Goal: Task Accomplishment & Management: Complete application form

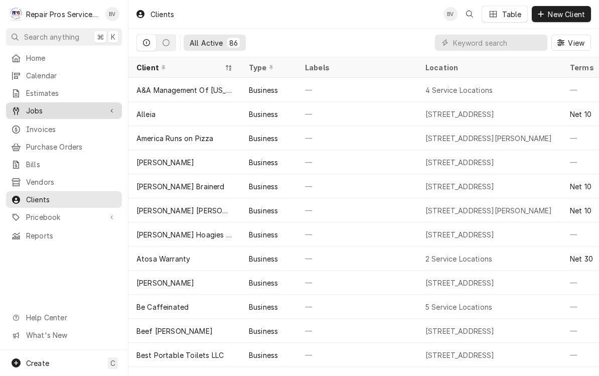
click at [39, 105] on span "Jobs" at bounding box center [64, 110] width 76 height 11
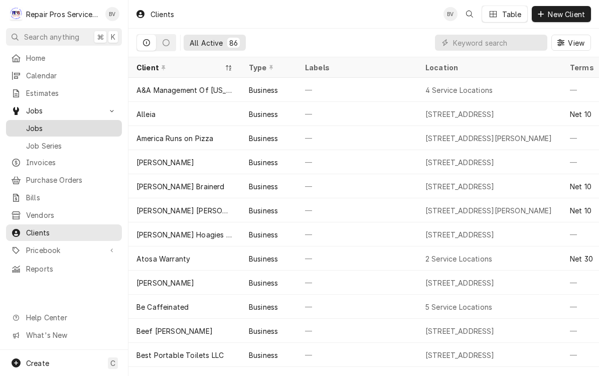
click at [41, 123] on span "Jobs" at bounding box center [71, 128] width 91 height 11
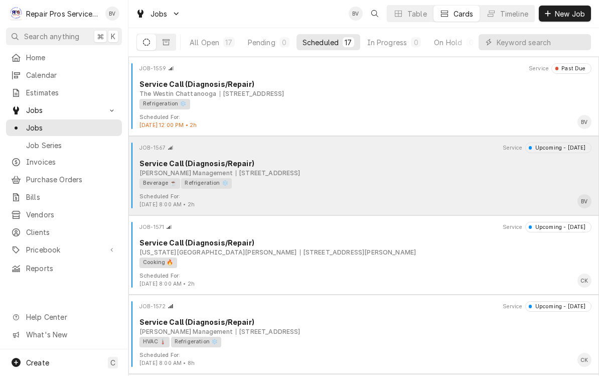
click at [423, 159] on div "Service Call (Diagnosis/Repair)" at bounding box center [365, 164] width 452 height 11
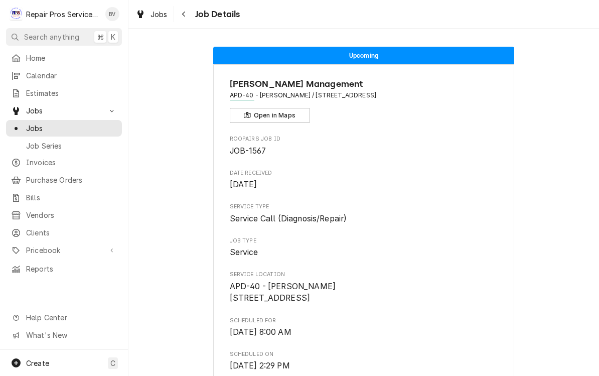
scroll to position [-1, 0]
click at [186, 16] on div "Navigate back" at bounding box center [184, 14] width 10 height 10
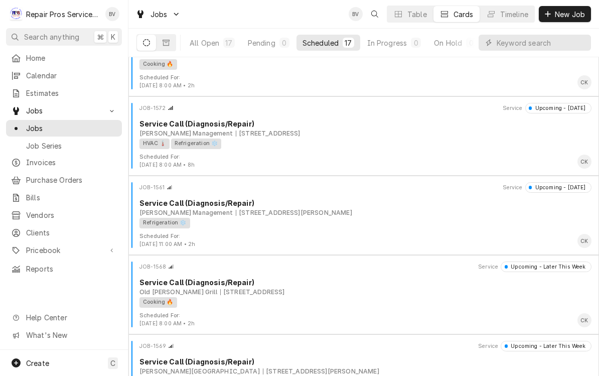
scroll to position [191, 0]
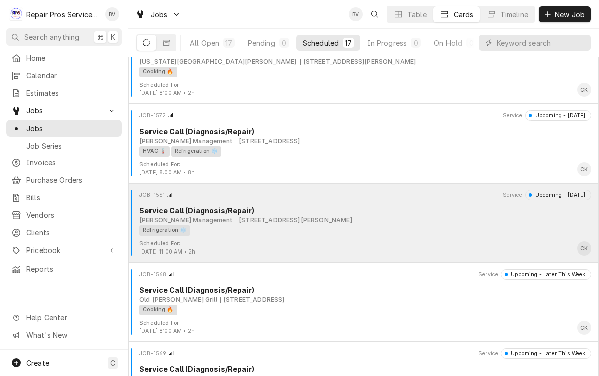
click at [386, 226] on div "Refrigeration ❄️" at bounding box center [361, 230] width 445 height 11
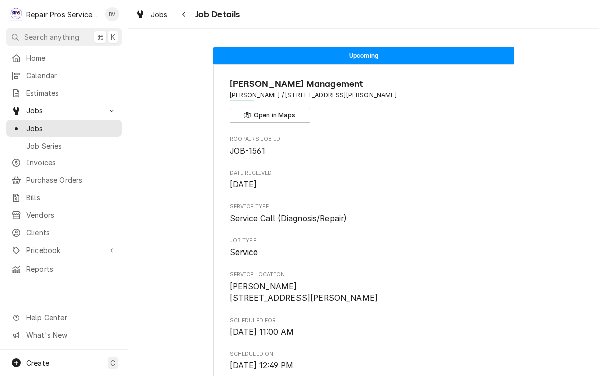
scroll to position [-1, 0]
click at [184, 16] on icon "Navigate back" at bounding box center [184, 14] width 5 height 7
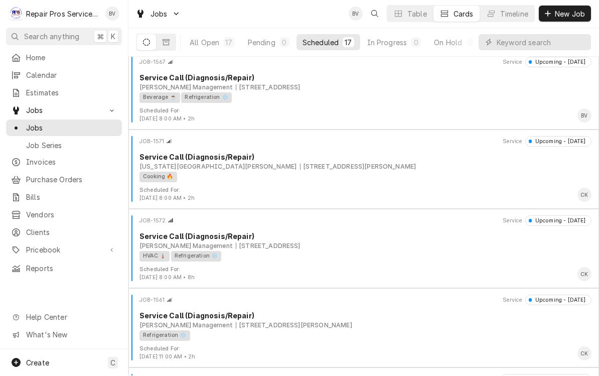
scroll to position [85, 0]
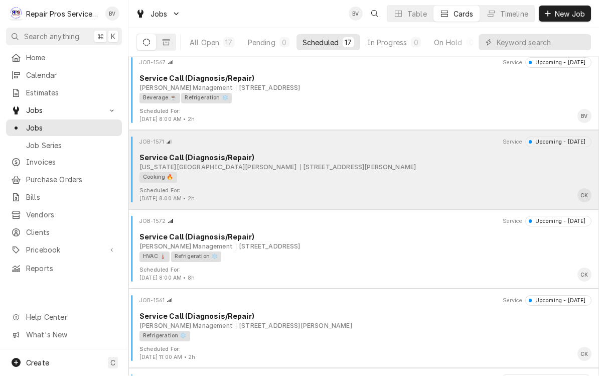
click at [203, 169] on div "[US_STATE][GEOGRAPHIC_DATA][PERSON_NAME]" at bounding box center [217, 167] width 157 height 9
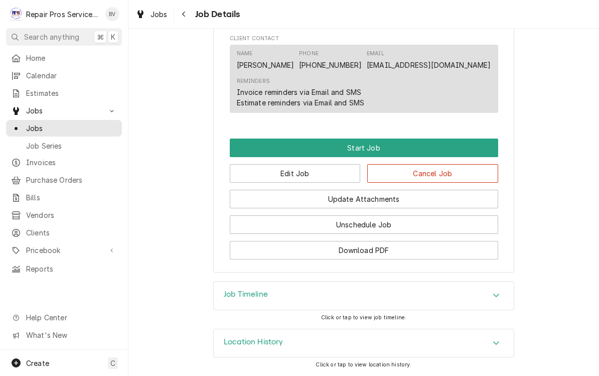
scroll to position [524, 0]
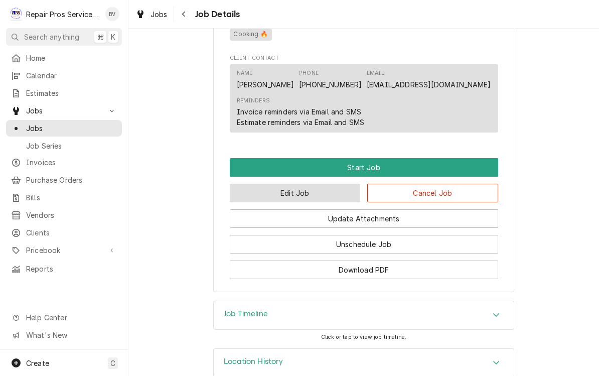
click at [258, 194] on button "Edit Job" at bounding box center [295, 193] width 131 height 19
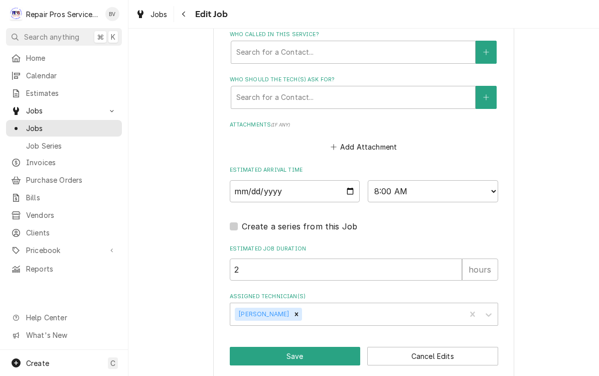
scroll to position [708, 0]
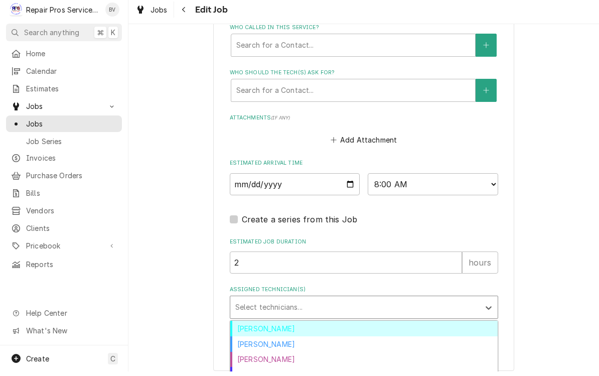
click at [239, 325] on div "[PERSON_NAME]" at bounding box center [363, 333] width 267 height 16
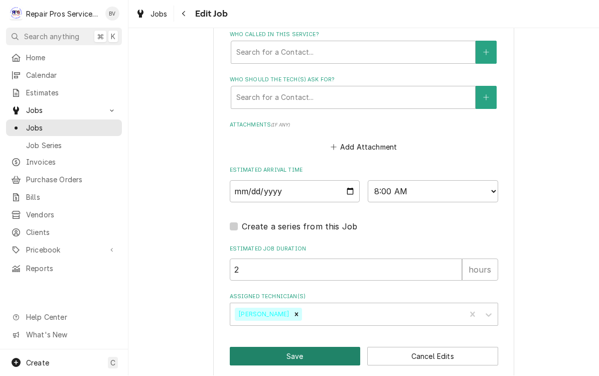
click at [250, 347] on button "Save" at bounding box center [295, 356] width 131 height 19
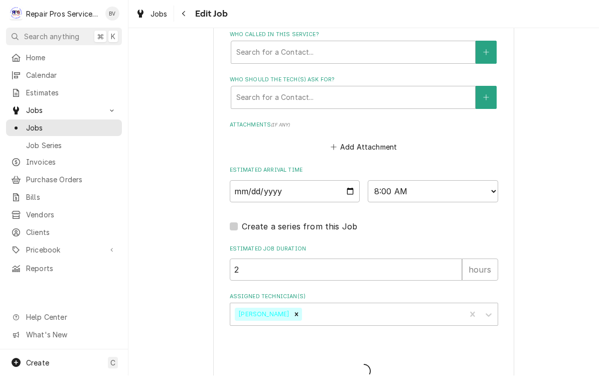
type textarea "x"
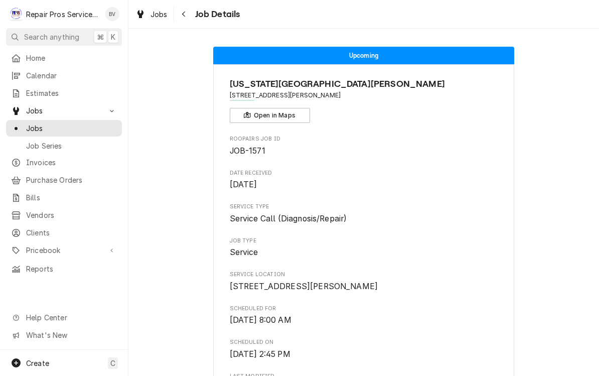
scroll to position [-11, 0]
click at [177, 21] on button "Navigate back" at bounding box center [184, 14] width 16 height 16
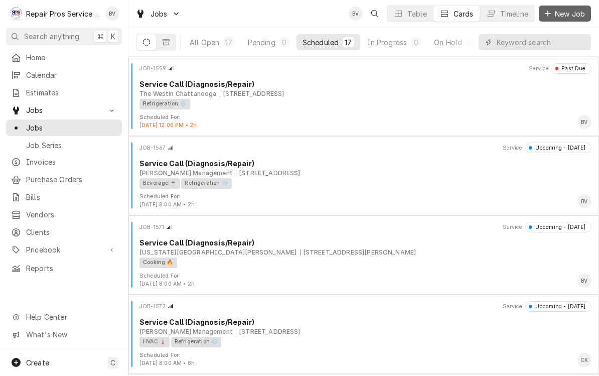
click at [566, 14] on span "New Job" at bounding box center [570, 14] width 34 height 11
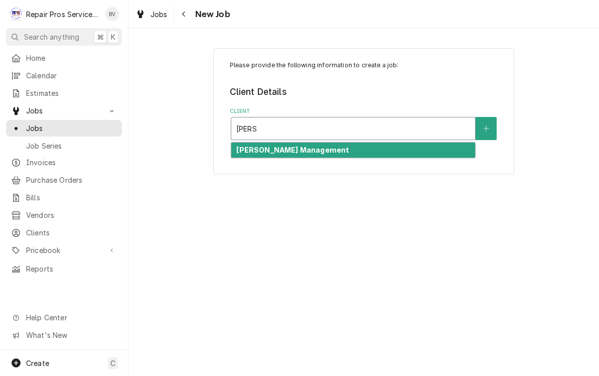
click at [289, 155] on div "[PERSON_NAME] Management" at bounding box center [353, 150] width 244 height 16
type input "smith"
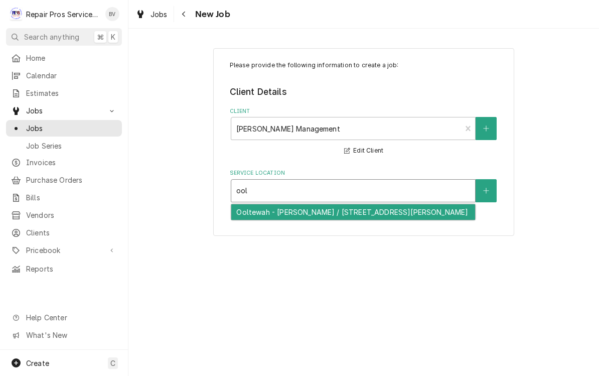
click at [285, 216] on div "Ooltewah - McDonald's / 9211 Lee Hwy, Ooltewah, TN 37363" at bounding box center [353, 212] width 244 height 16
type input "ool"
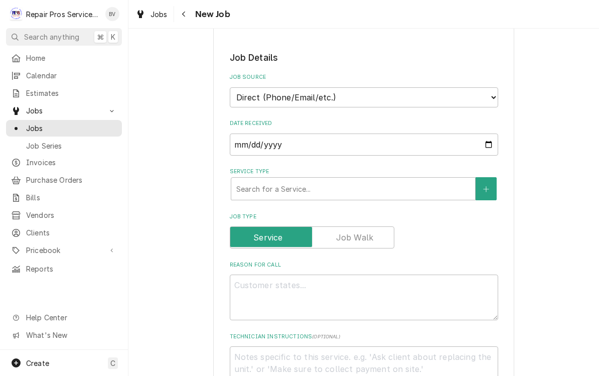
scroll to position [190, 0]
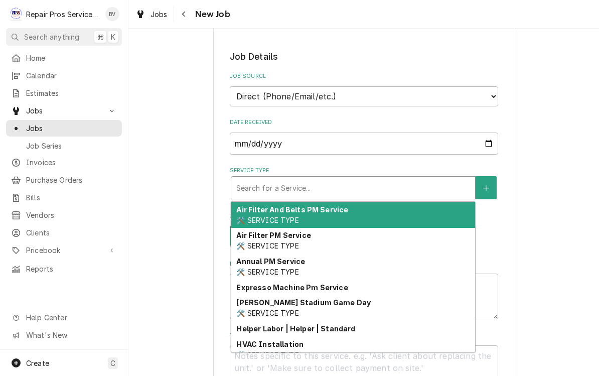
type textarea "x"
type input "d"
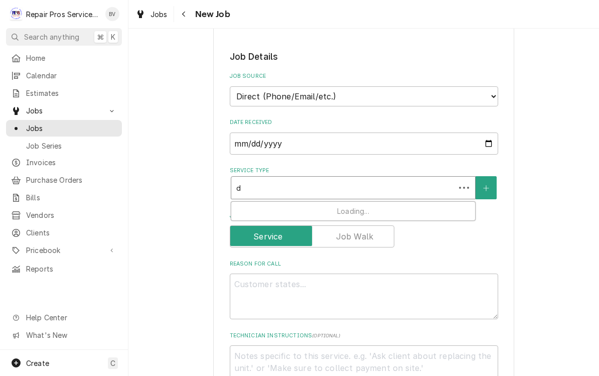
type textarea "x"
type input "di"
type textarea "x"
type input "dia"
type textarea "x"
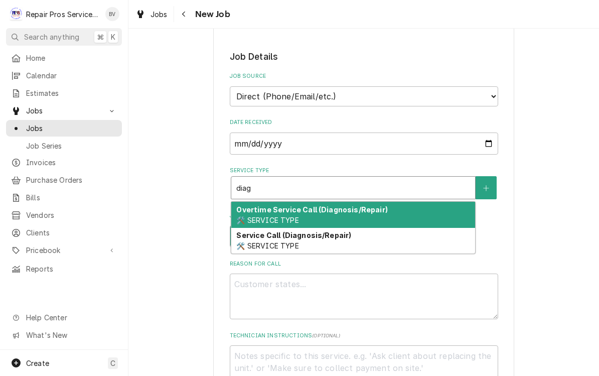
click at [286, 241] on span "🛠️ SERVICE TYPE" at bounding box center [267, 245] width 62 height 9
type input "diag"
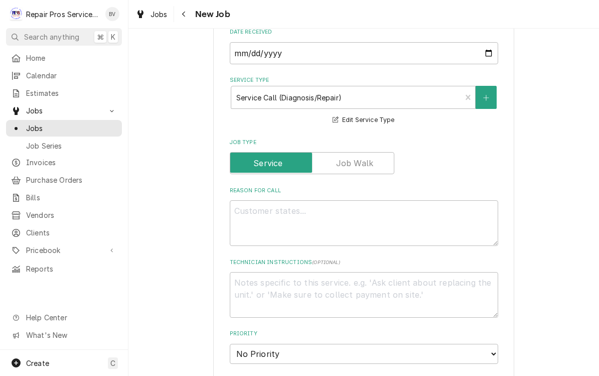
scroll to position [281, 0]
click at [257, 217] on textarea "Reason For Call" at bounding box center [364, 222] width 268 height 46
type textarea "x"
type textarea "L"
type textarea "x"
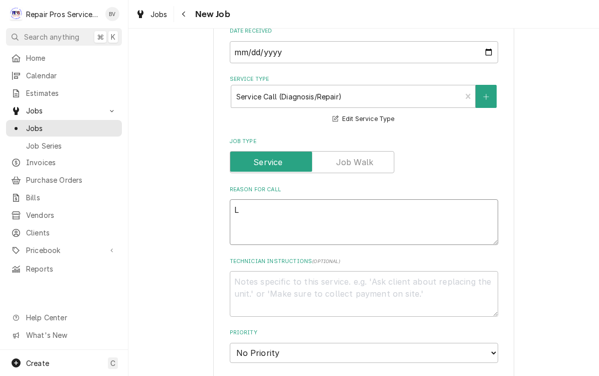
type textarea "Le"
type textarea "x"
type textarea "Lea"
type textarea "x"
type textarea "Leak"
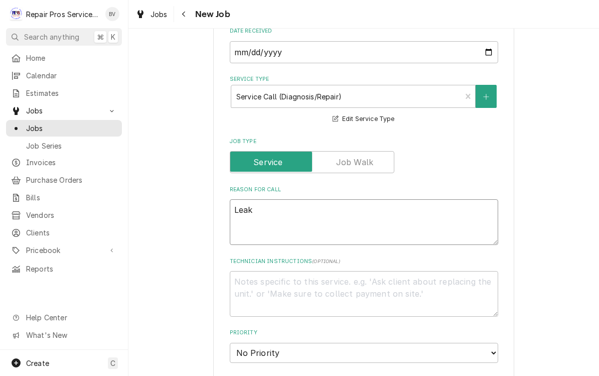
type textarea "x"
type textarea "Leak"
type textarea "x"
type textarea "Leak c"
type textarea "x"
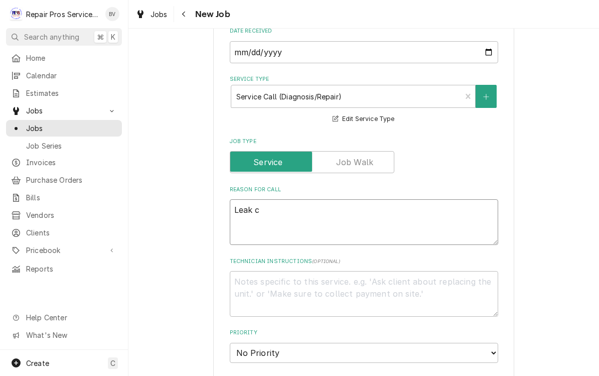
type textarea "Leak ch"
type textarea "x"
type textarea "Leak che"
type textarea "x"
type textarea "Leak chec"
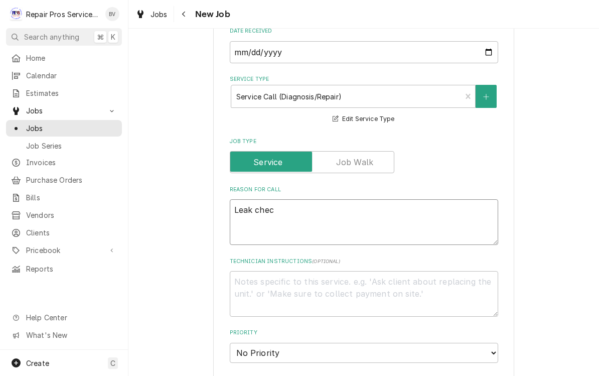
type textarea "x"
type textarea "Leak check"
type textarea "x"
type textarea "Leak check"
type textarea "x"
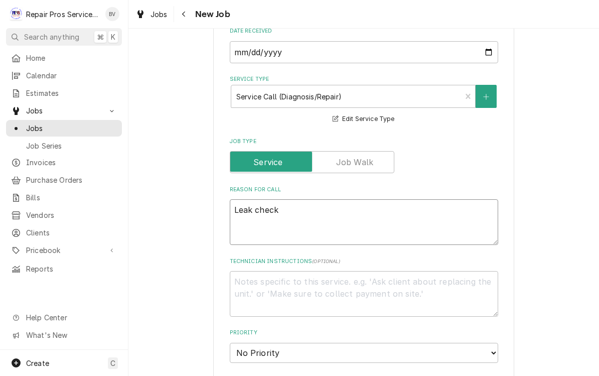
type textarea "Leak check s"
type textarea "x"
type textarea "Leak check sy"
type textarea "x"
type textarea "Leak check sys"
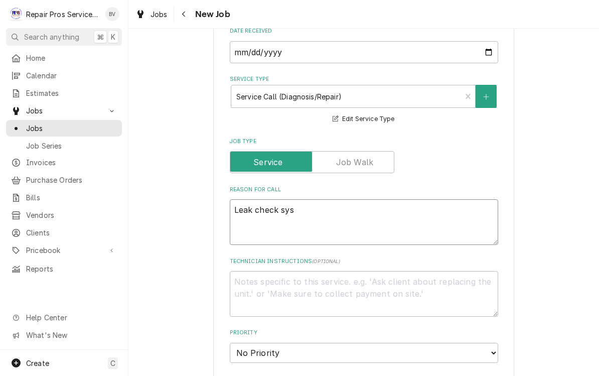
type textarea "x"
type textarea "Leak check syst"
type textarea "x"
type textarea "Leak check syste"
type textarea "x"
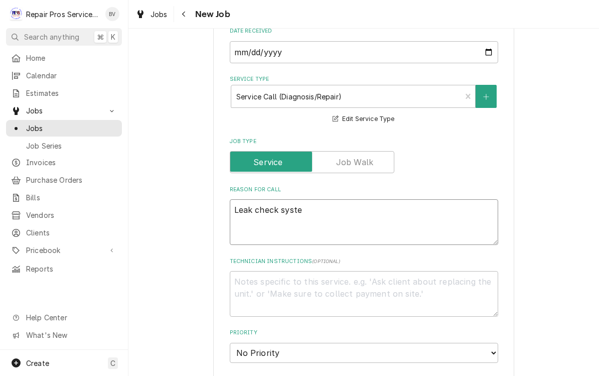
type textarea "Leak check system"
type textarea "x"
type textarea "Leak check system"
type textarea "x"
type textarea "Leak check system f"
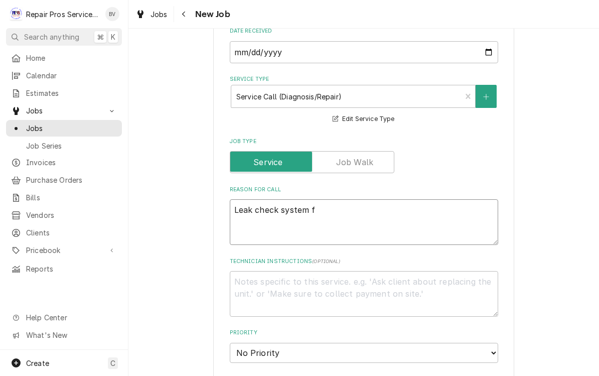
type textarea "x"
type textarea "Leak check system fo"
type textarea "x"
type textarea "Leak check system for"
type textarea "x"
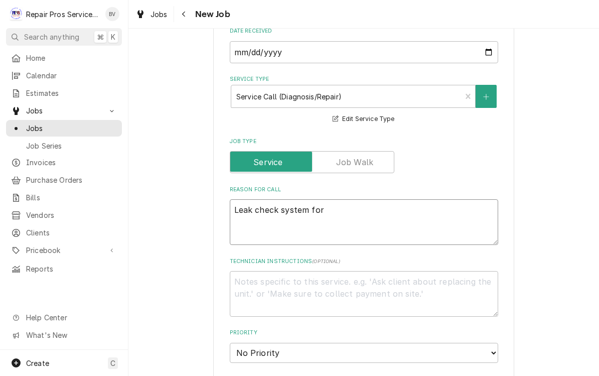
type textarea "Leak check system for"
type textarea "x"
type textarea "Leak check system for f"
type textarea "x"
type textarea "Leak check system for fr"
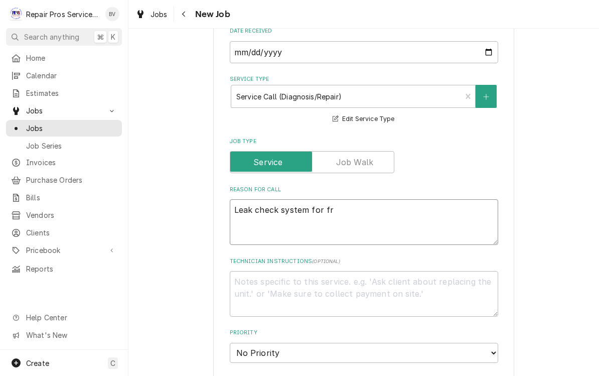
type textarea "x"
type textarea "Leak check system for fre"
type textarea "x"
type textarea "Leak check system for free"
type textarea "x"
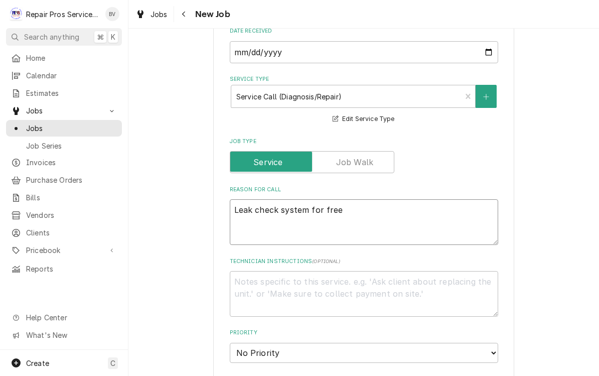
type textarea "Leak check system for freez"
type textarea "x"
type textarea "Leak check system for freeze"
type textarea "x"
type textarea "Leak check system for freezer"
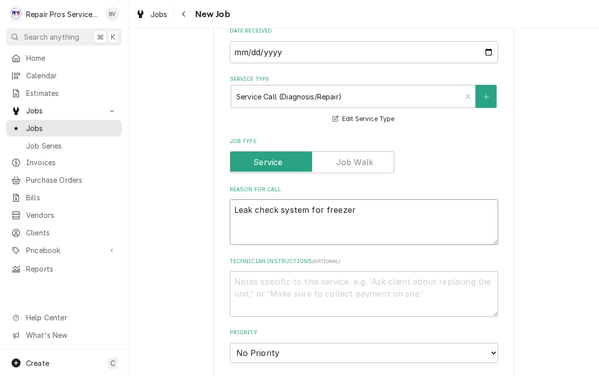
type textarea "x"
type textarea "Leak check system for freezer."
type textarea "x"
type textarea "Leak check system for freezer."
type textarea "x"
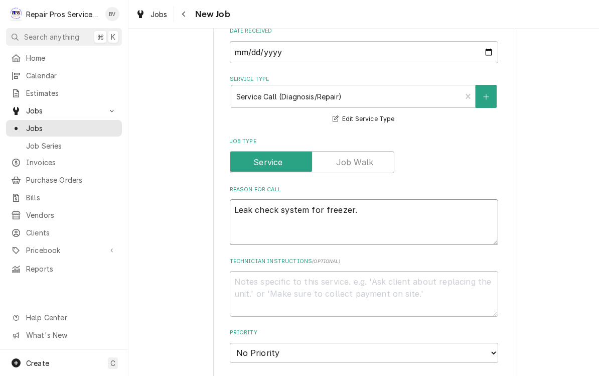
type textarea "Leak check system for freezer. C"
type textarea "x"
type textarea "Leak check system for freezer. Ch"
type textarea "x"
type textarea "Leak check system for freezer. Che"
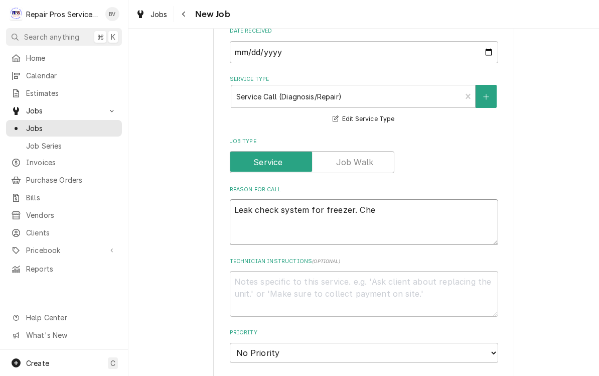
type textarea "x"
type textarea "Leak check system for freezer. Chec"
type textarea "x"
type textarea "Leak check system for freezer. Check"
type textarea "x"
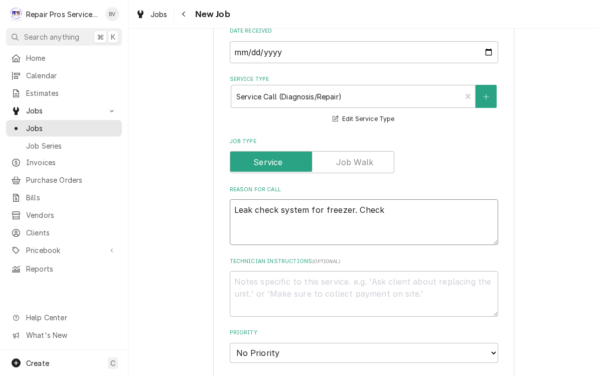
type textarea "Leak check system for freezer. Check"
type textarea "x"
type textarea "Leak check system for freezer. Check s"
type textarea "x"
type textarea "Leak check system for freezer. Check so"
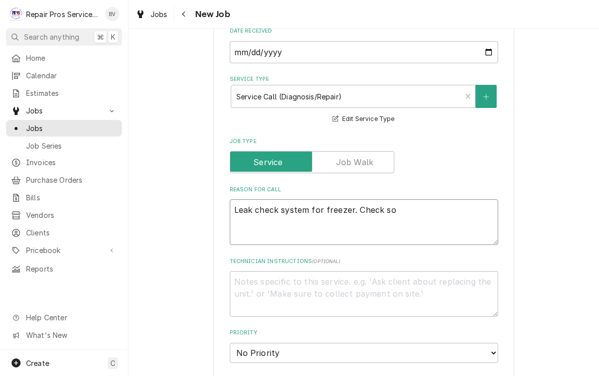
type textarea "x"
type textarea "Leak check system for freezer. Check sol"
type textarea "x"
type textarea "Leak check system for freezer. Check sole"
type textarea "x"
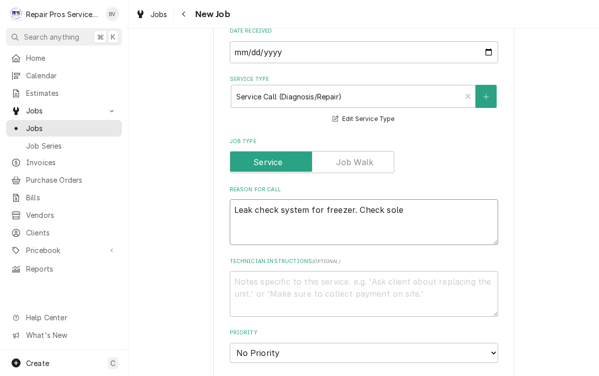
type textarea "Leak check system for freezer. Check solen"
type textarea "x"
type textarea "Leak check system for freezer. Check soleno"
type textarea "x"
type textarea "Leak check system for freezer. Check solenoi"
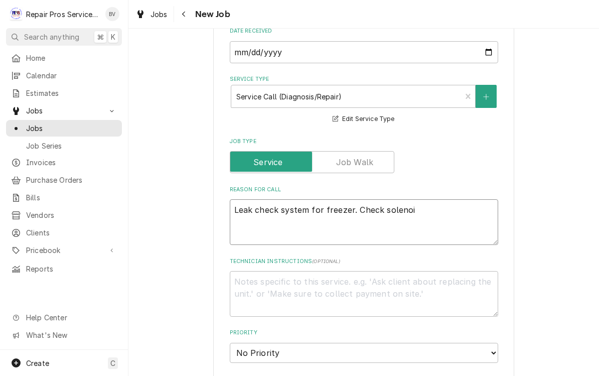
type textarea "x"
type textarea "Leak check system for freezer. Check solenoid"
type textarea "x"
type textarea "Leak check system for freezer. Check solenoid"
type textarea "x"
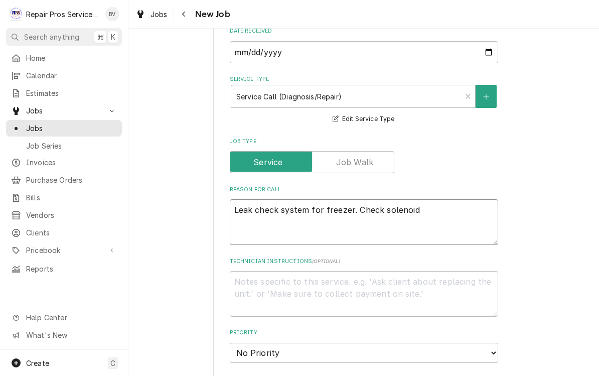
type textarea "Leak check system for freezer. Check solenoid v"
type textarea "x"
type textarea "Leak check system for freezer. Check solenoid va"
type textarea "x"
type textarea "Leak check system for freezer. Check solenoid val"
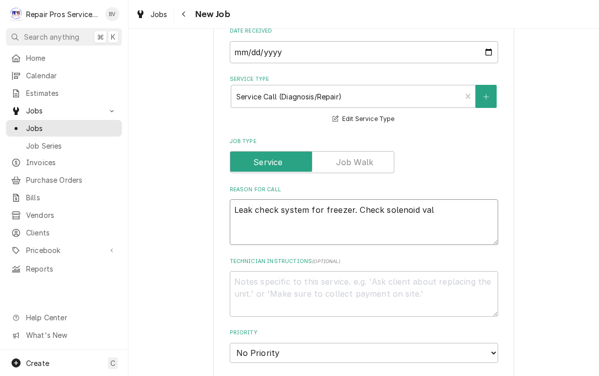
type textarea "x"
type textarea "Leak check system for freezer. Check solenoid Val"
type textarea "x"
type textarea "Leak check system for freezer. Check solenoid Val"
type textarea "x"
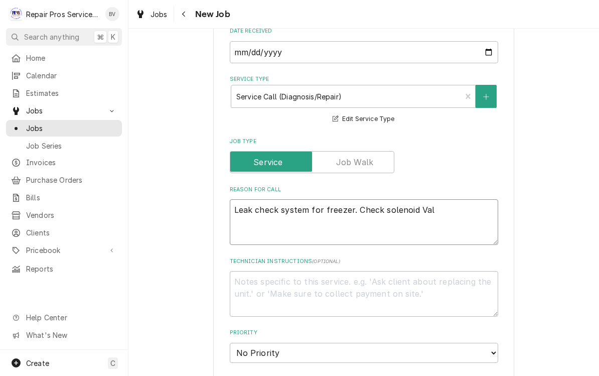
type textarea "Leak check system for freezer. Check solenoid Val"
type textarea "x"
type textarea "Leak check system for freezer. Check solenoid Val V"
type textarea "x"
type textarea "Leak check system for freezer. Check solenoid Val Ve"
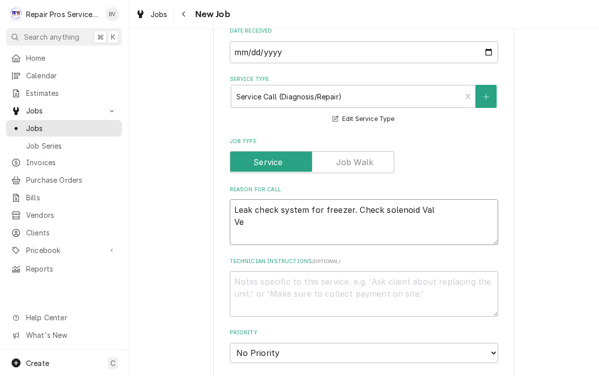
type textarea "x"
type textarea "Leak check system for freezer. Check solenoid Val Ve."
type textarea "x"
type textarea "Leak check system for freezer. Check solenoid Val Ve"
type textarea "x"
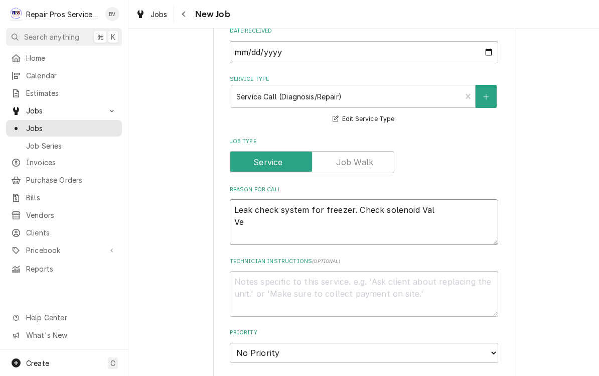
type textarea "Leak check system for freezer. Check solenoid Val V"
type textarea "x"
type textarea "Leak check system for freezer. Check solenoid Val"
type textarea "x"
type textarea "Leak check system for freezer. Check solenoid Val"
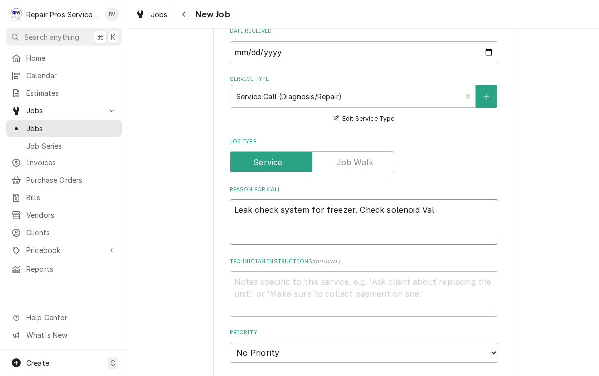
type textarea "x"
type textarea "Leak check system for freezer. Check solenoid Val"
type textarea "x"
type textarea "Leak check system for freezer. Check solenoid Va"
type textarea "x"
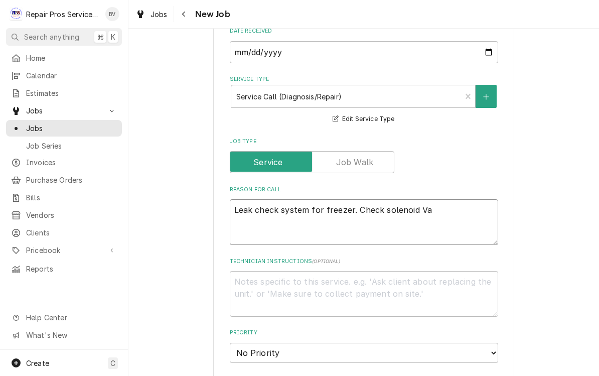
type textarea "Leak check system for freezer. Check solenoid Vav"
type textarea "x"
type textarea "Leak check system for freezer. Check solenoid Vavl"
type textarea "x"
type textarea "Leak check system for freezer. Check solenoid Vavle"
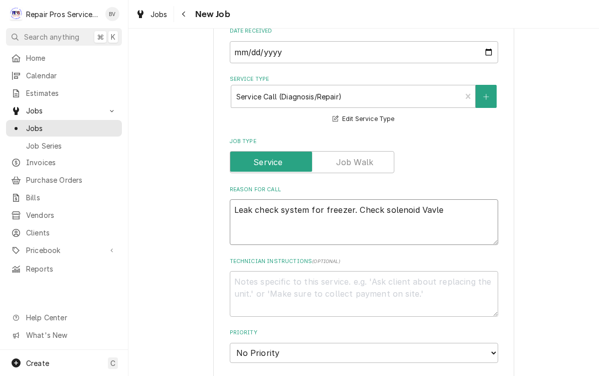
type textarea "x"
type textarea "Leak check system for freezer. Check solenoid Vavle."
type textarea "x"
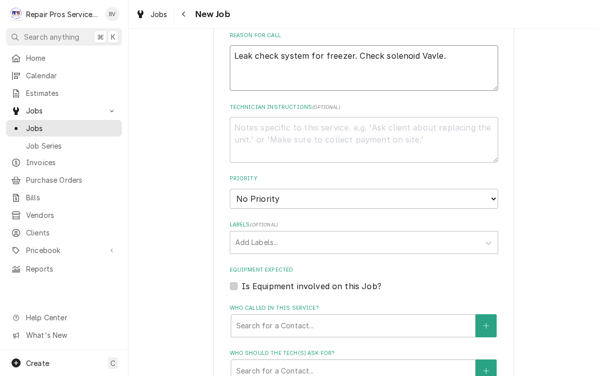
scroll to position [434, 0]
type textarea "Leak check system for freezer. Check solenoid Vavle."
click at [278, 197] on select "No Priority Urgent High Medium Low" at bounding box center [364, 200] width 268 height 20
click at [287, 194] on select "No Priority Urgent High Medium Low" at bounding box center [364, 200] width 268 height 20
click at [287, 192] on select "No Priority Urgent High Medium Low" at bounding box center [364, 200] width 268 height 20
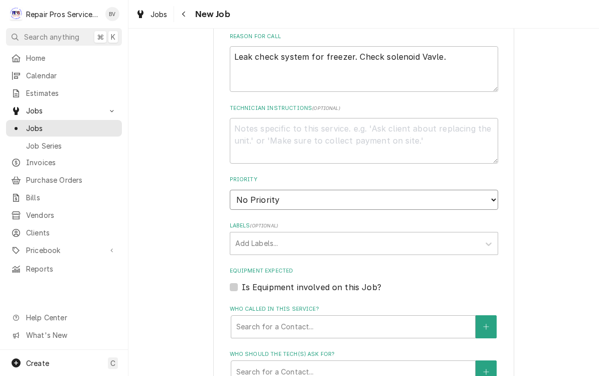
select select "2"
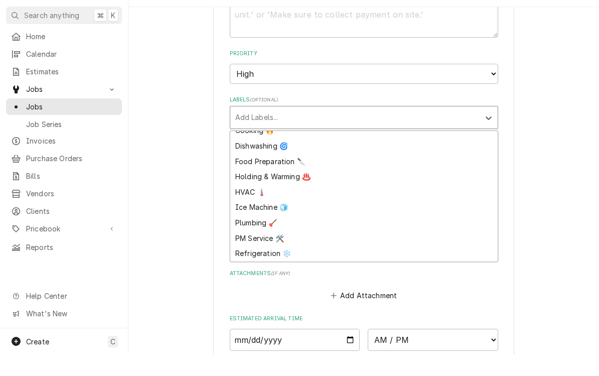
scroll to position [39, 0]
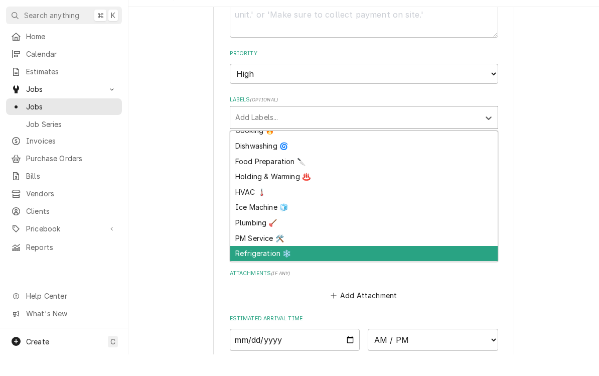
click at [269, 267] on div "Refrigeration ❄️" at bounding box center [363, 275] width 267 height 16
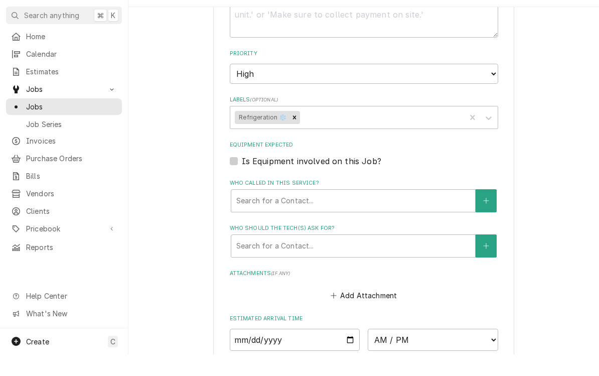
type textarea "x"
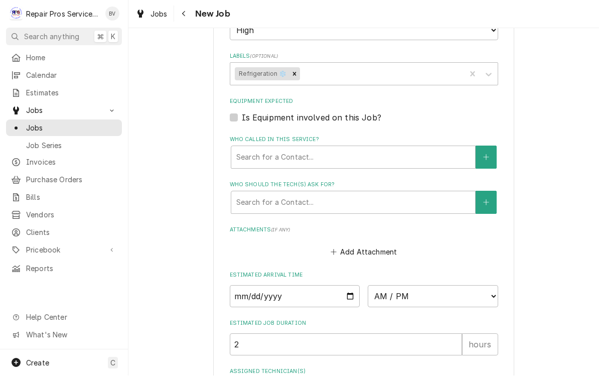
scroll to position [668, 0]
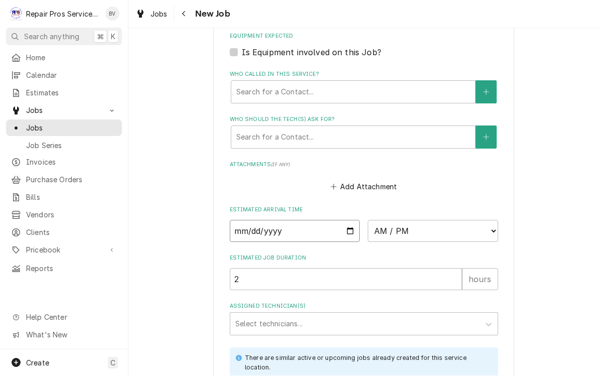
click at [260, 220] on input "Date" at bounding box center [295, 231] width 130 height 22
type input "2025-09-18"
type textarea "x"
type input "2025-09-19"
type textarea "x"
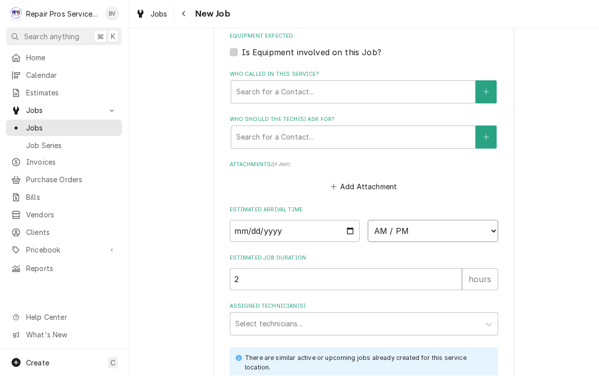
click at [405, 221] on select "AM / PM 6:00 AM 6:15 AM 6:30 AM 6:45 AM 7:00 AM 7:15 AM 7:30 AM 7:45 AM 8:00 AM…" at bounding box center [433, 231] width 130 height 22
select select "10:00:00"
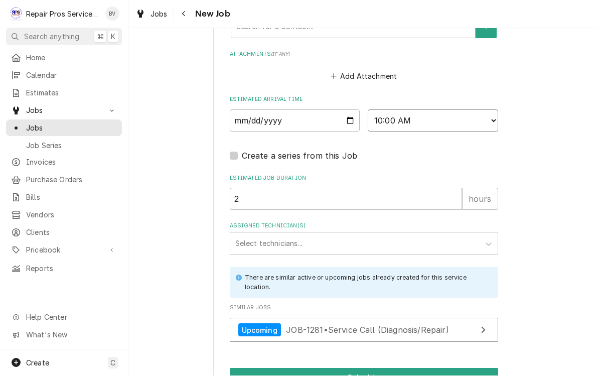
scroll to position [779, 0]
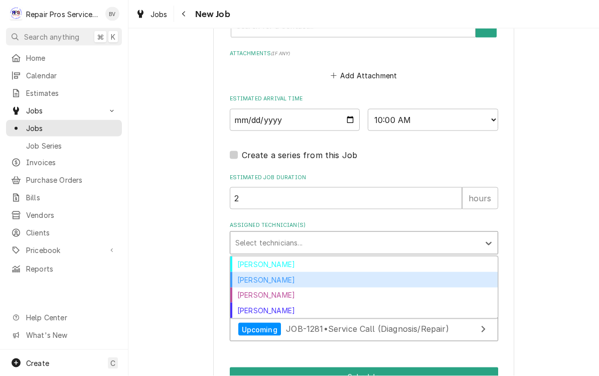
click at [272, 272] on div "[PERSON_NAME]" at bounding box center [363, 280] width 267 height 16
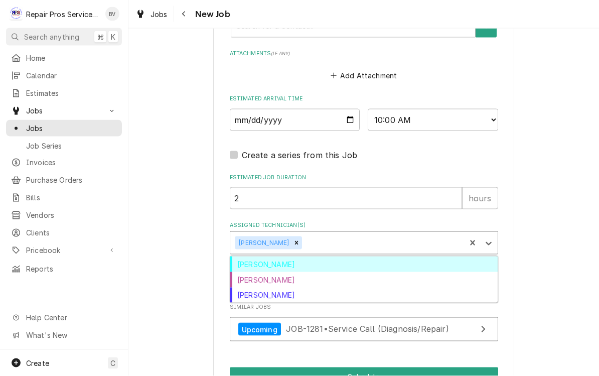
click at [267, 256] on div "[PERSON_NAME]" at bounding box center [363, 264] width 267 height 16
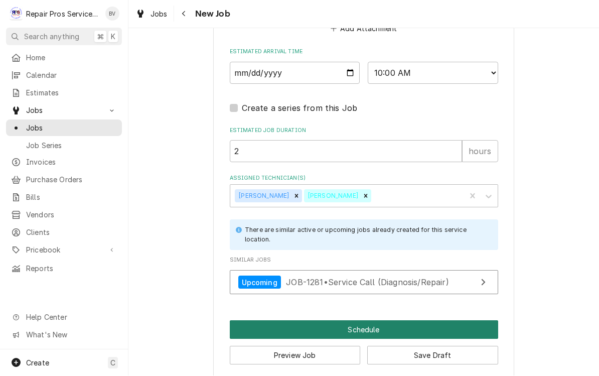
click at [360, 321] on button "Schedule" at bounding box center [364, 330] width 268 height 19
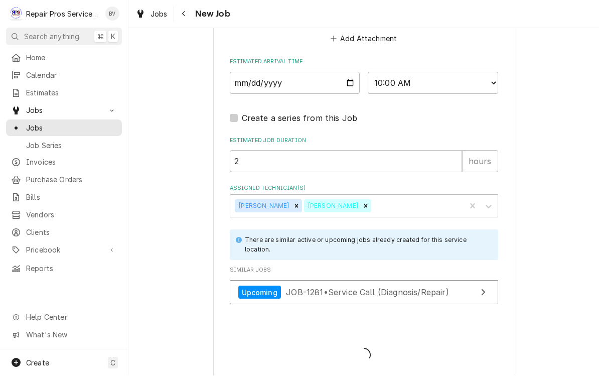
type textarea "x"
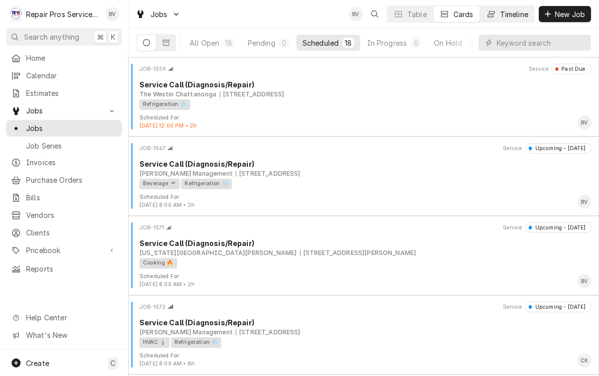
click at [509, 13] on div "Timeline" at bounding box center [514, 14] width 28 height 11
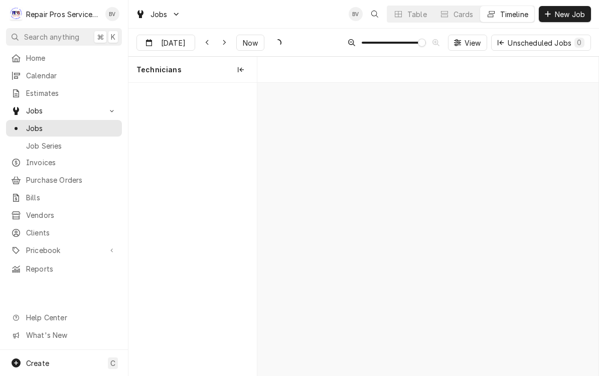
scroll to position [0, 6780]
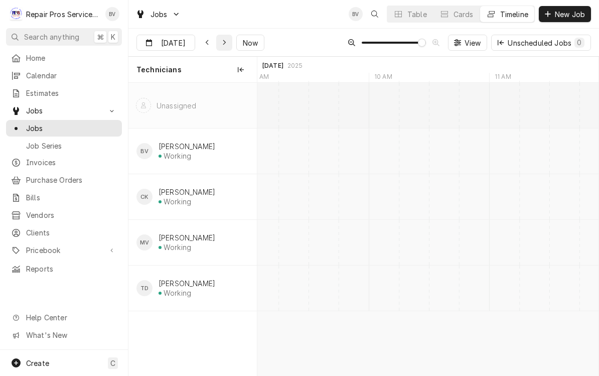
click at [221, 39] on div "Dynamic Content Wrapper" at bounding box center [224, 43] width 10 height 10
click at [255, 41] on span "Now" at bounding box center [250, 43] width 19 height 11
click at [224, 46] on icon "Dynamic Content Wrapper" at bounding box center [224, 42] width 5 height 7
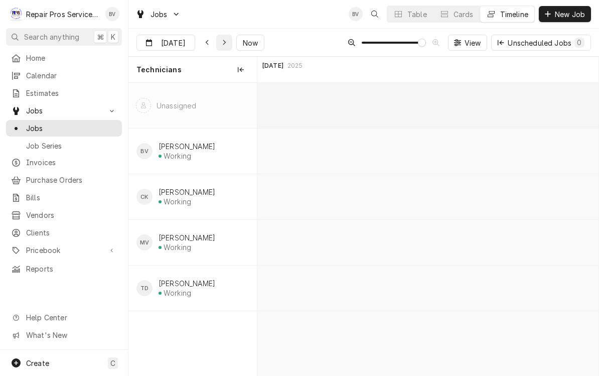
scroll to position [0, 8452]
type input "Sep 19"
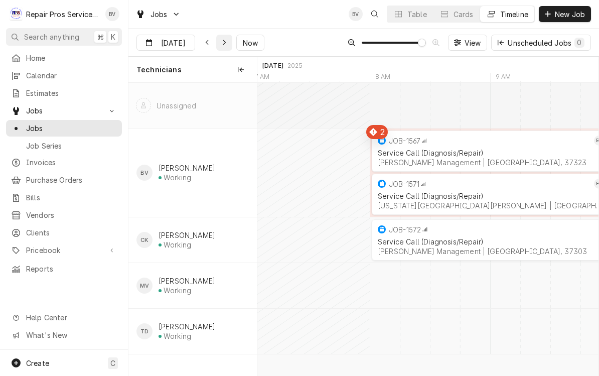
scroll to position [0, 0]
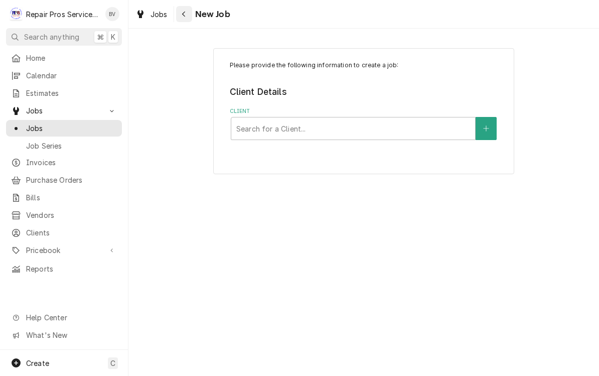
click at [179, 18] on div "Navigate back" at bounding box center [184, 14] width 10 height 10
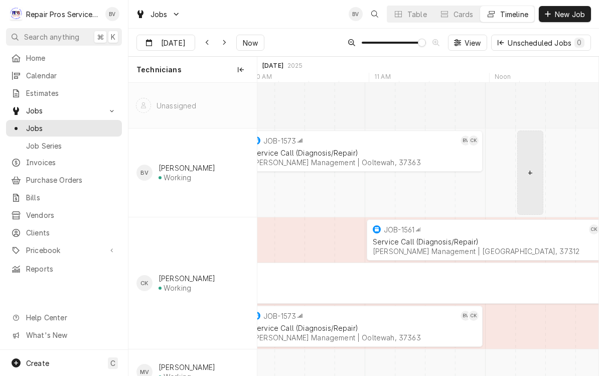
scroll to position [0, 7134]
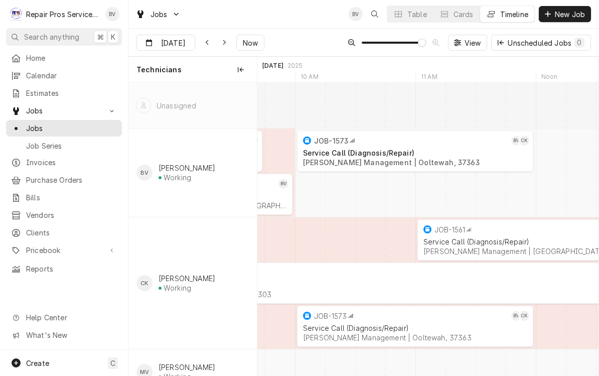
click at [484, 192] on div "normal" at bounding box center [265, 172] width 14085 height 88
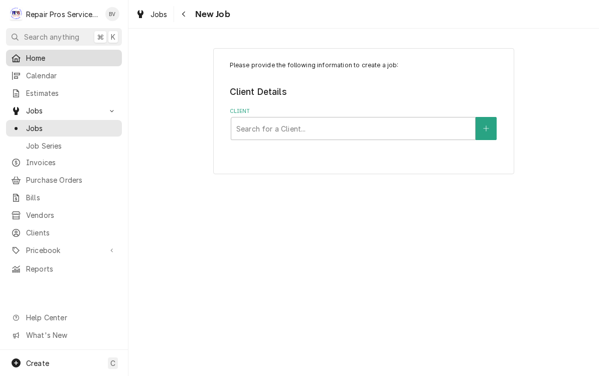
click at [43, 61] on div "Home" at bounding box center [64, 58] width 112 height 13
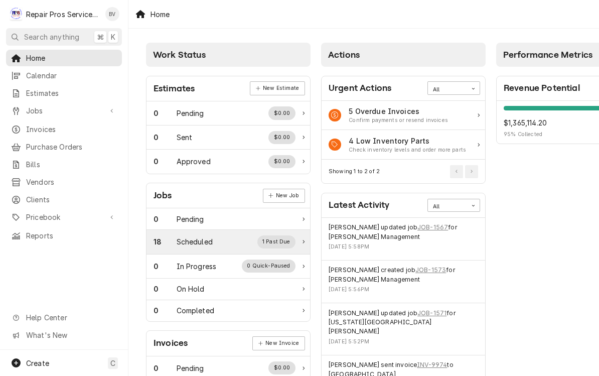
click at [201, 242] on div "Scheduled" at bounding box center [195, 241] width 36 height 11
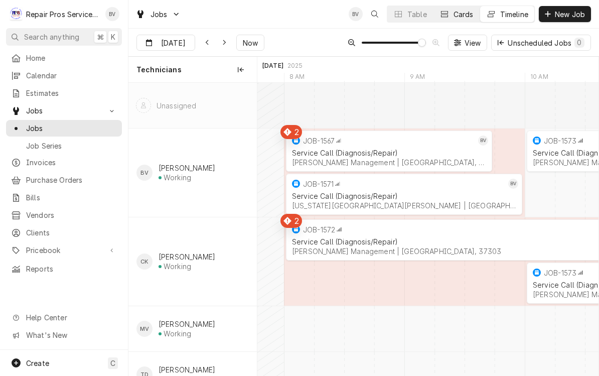
click at [450, 16] on button "Cards" at bounding box center [456, 14] width 46 height 16
